Goal: Check status: Check status

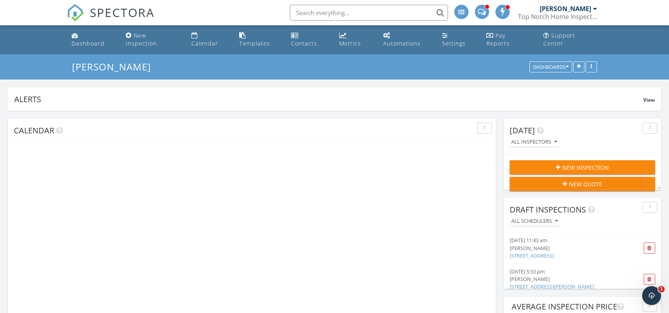
scroll to position [209, 212]
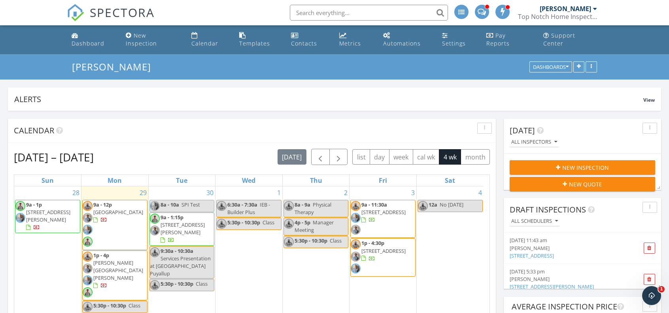
click at [40, 224] on div at bounding box center [33, 228] width 14 height 8
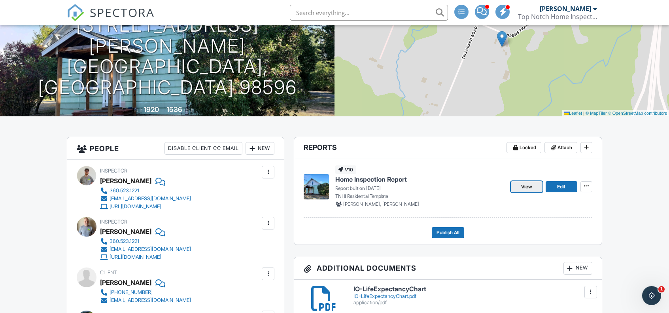
click at [529, 191] on span "View" at bounding box center [526, 187] width 11 height 8
